Goal: Task Accomplishment & Management: Use online tool/utility

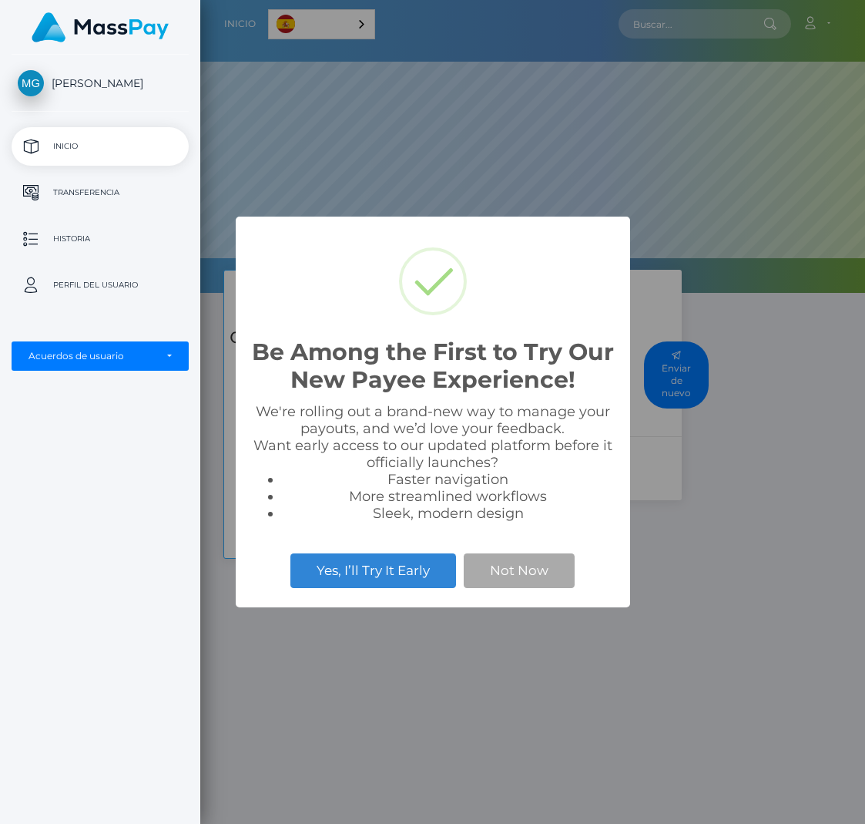
scroll to position [293, 665]
click at [721, 546] on div "Be Among the First to Try Our New Payee Experience! × We're rolling out a brand…" at bounding box center [432, 412] width 865 height 824
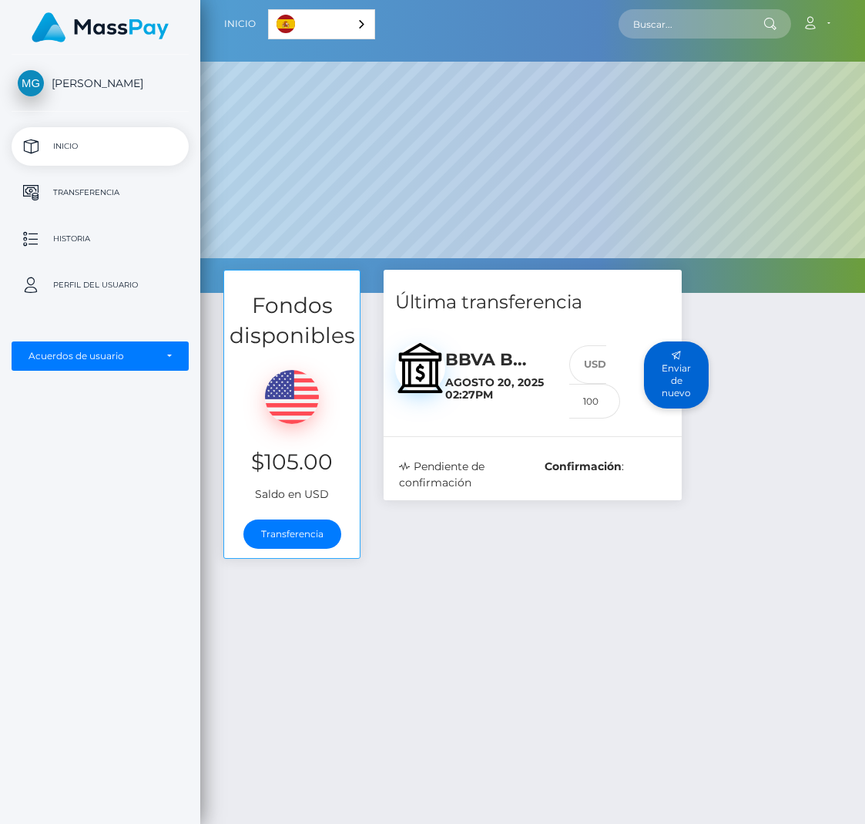
click at [698, 379] on button "Enviar de nuevo" at bounding box center [676, 374] width 65 height 67
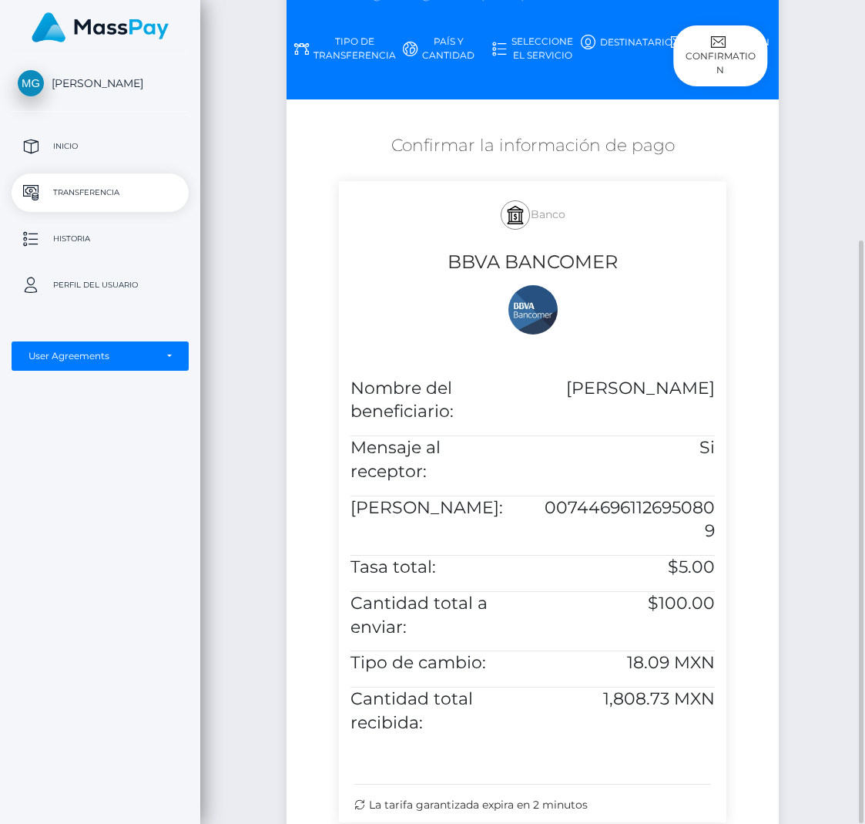
scroll to position [340, 0]
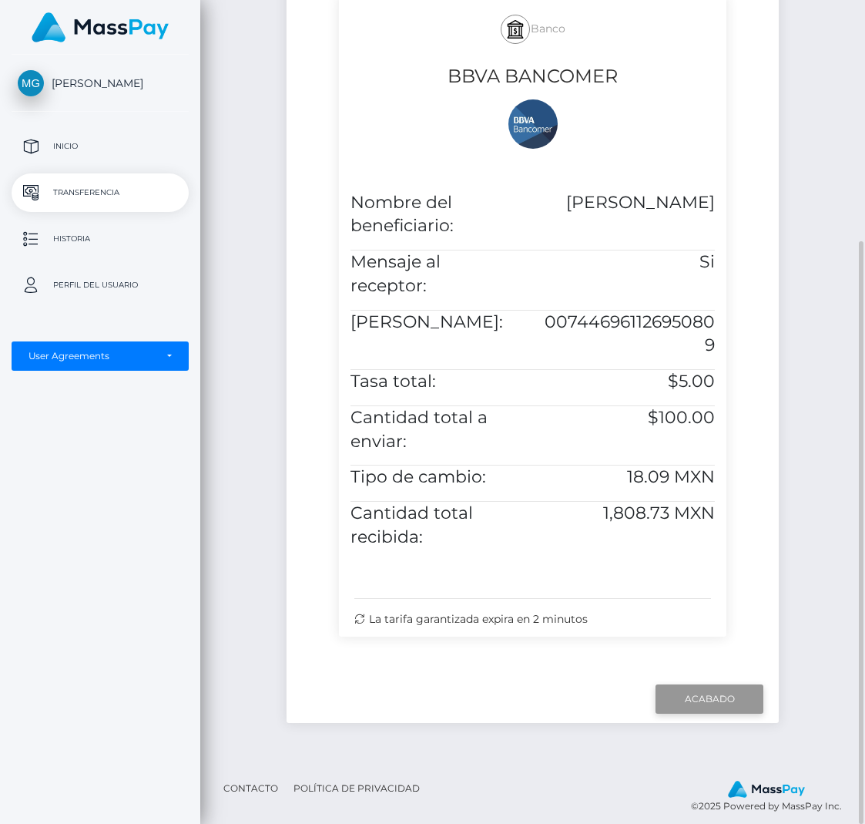
click at [727, 684] on input "Finish" at bounding box center [710, 698] width 108 height 29
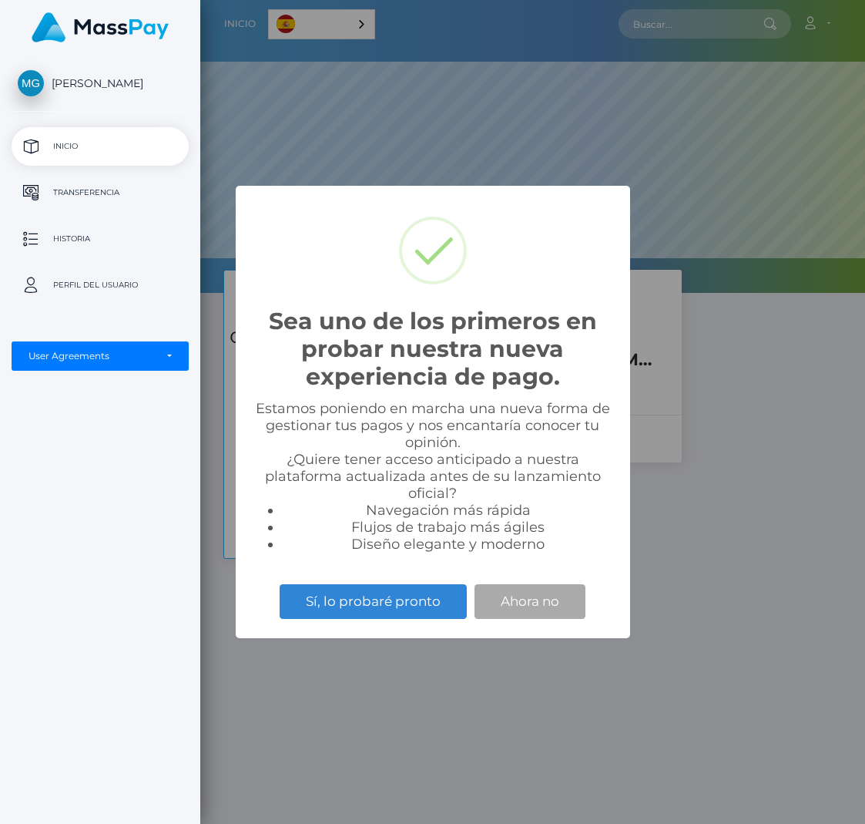
scroll to position [293, 665]
click at [543, 599] on button "Ahora no" at bounding box center [530, 601] width 111 height 34
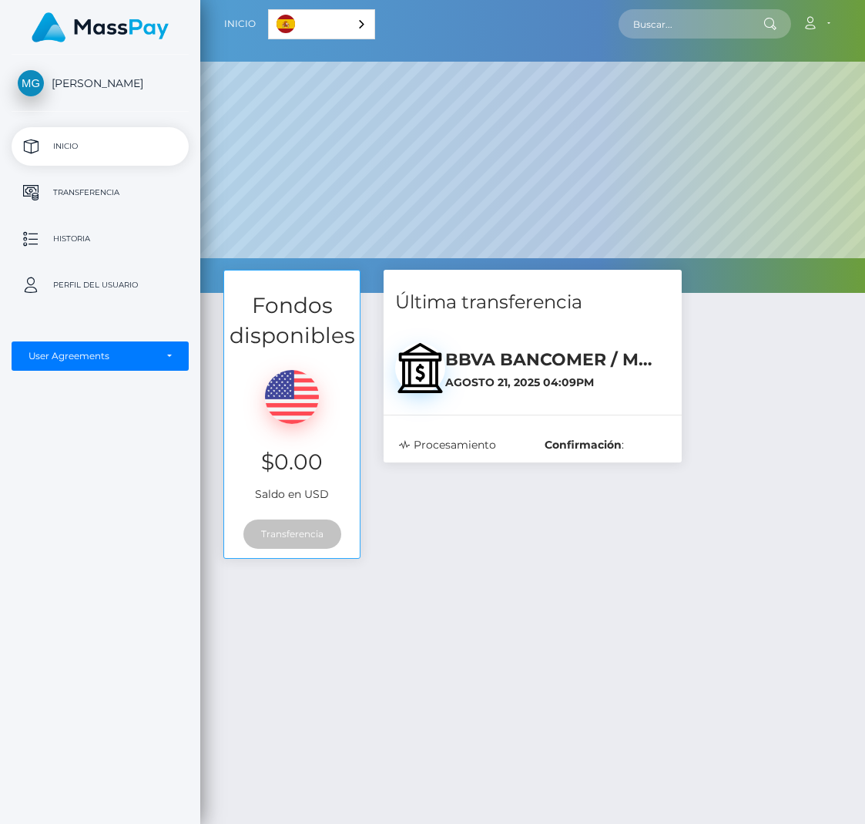
click at [828, 439] on div "Fondos disponibles $0.00 Saldo en USD Transferencia Última transferencia BBVA B…" at bounding box center [533, 422] width 642 height 304
